Goal: Find specific page/section: Find specific page/section

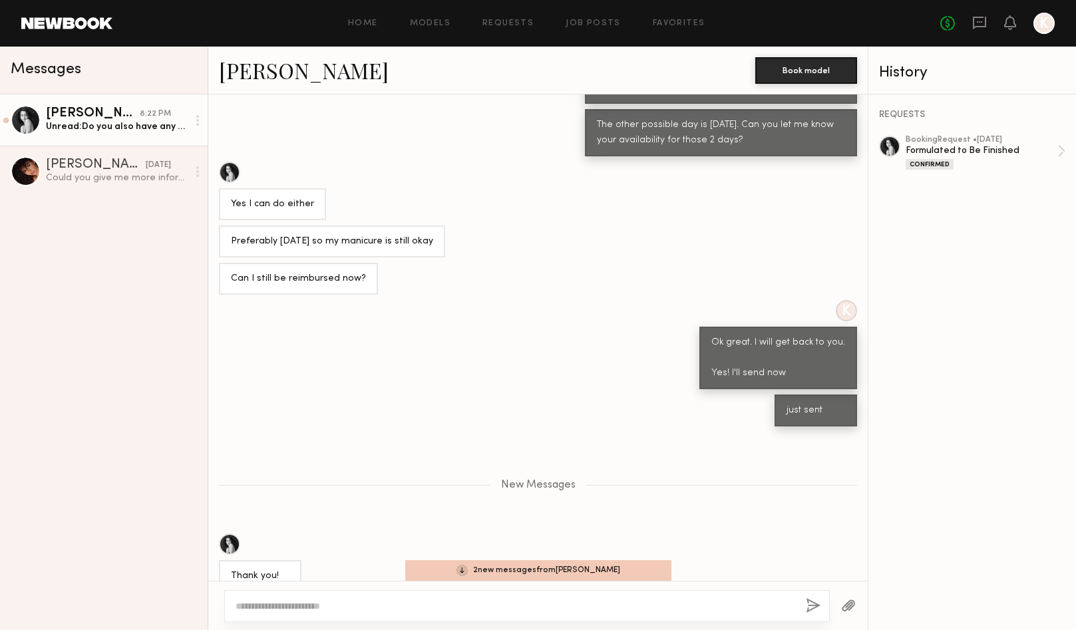
scroll to position [4509, 0]
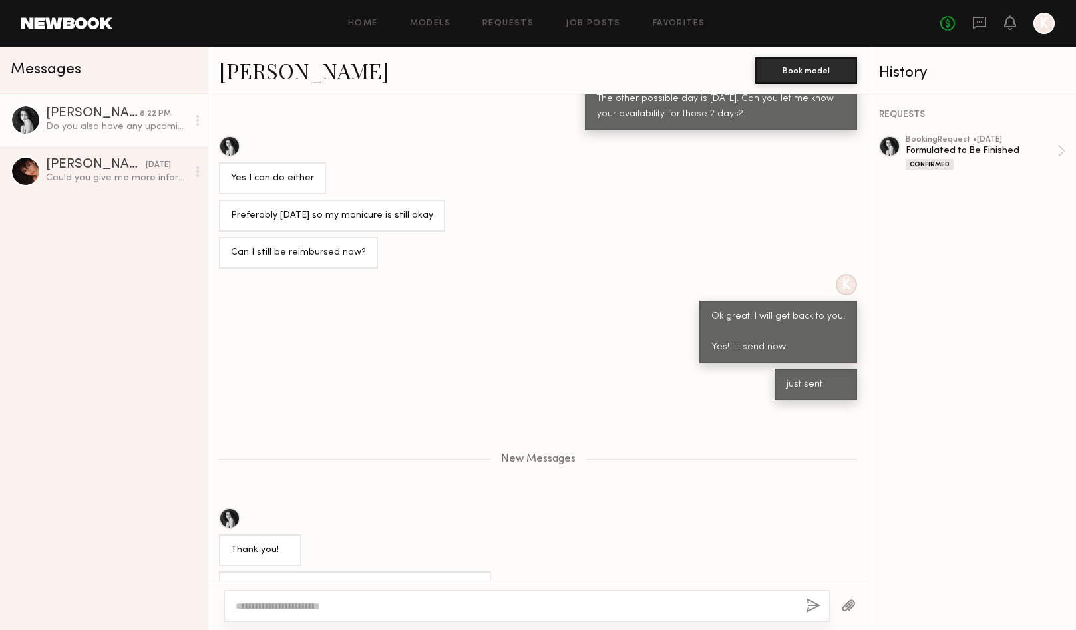
click at [599, 570] on div "Loading K Hi [PERSON_NAME], I am the Sr. Art Director at Naturium. I am looking…" at bounding box center [537, 337] width 659 height 486
click at [232, 136] on div at bounding box center [229, 146] width 21 height 21
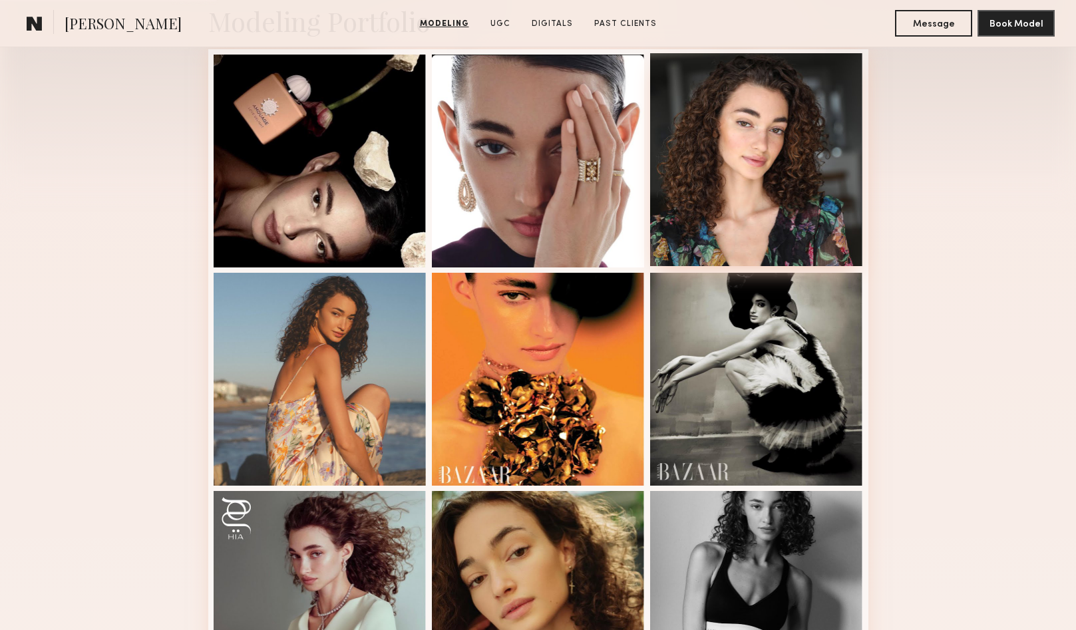
scroll to position [341, 0]
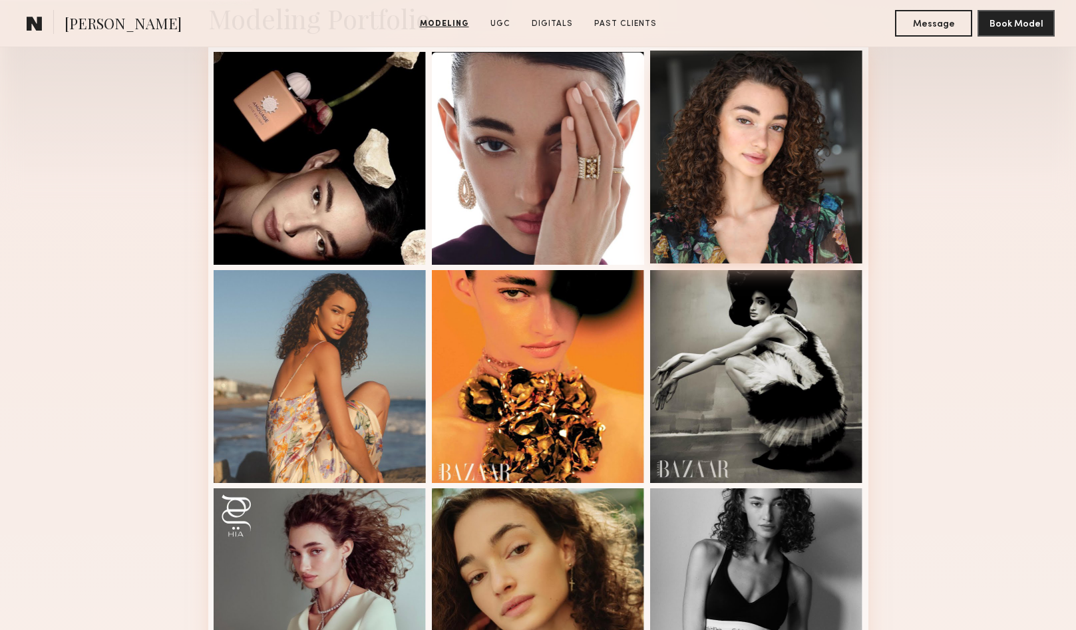
click at [728, 166] on div at bounding box center [756, 157] width 213 height 213
